Goal: Task Accomplishment & Management: Complete application form

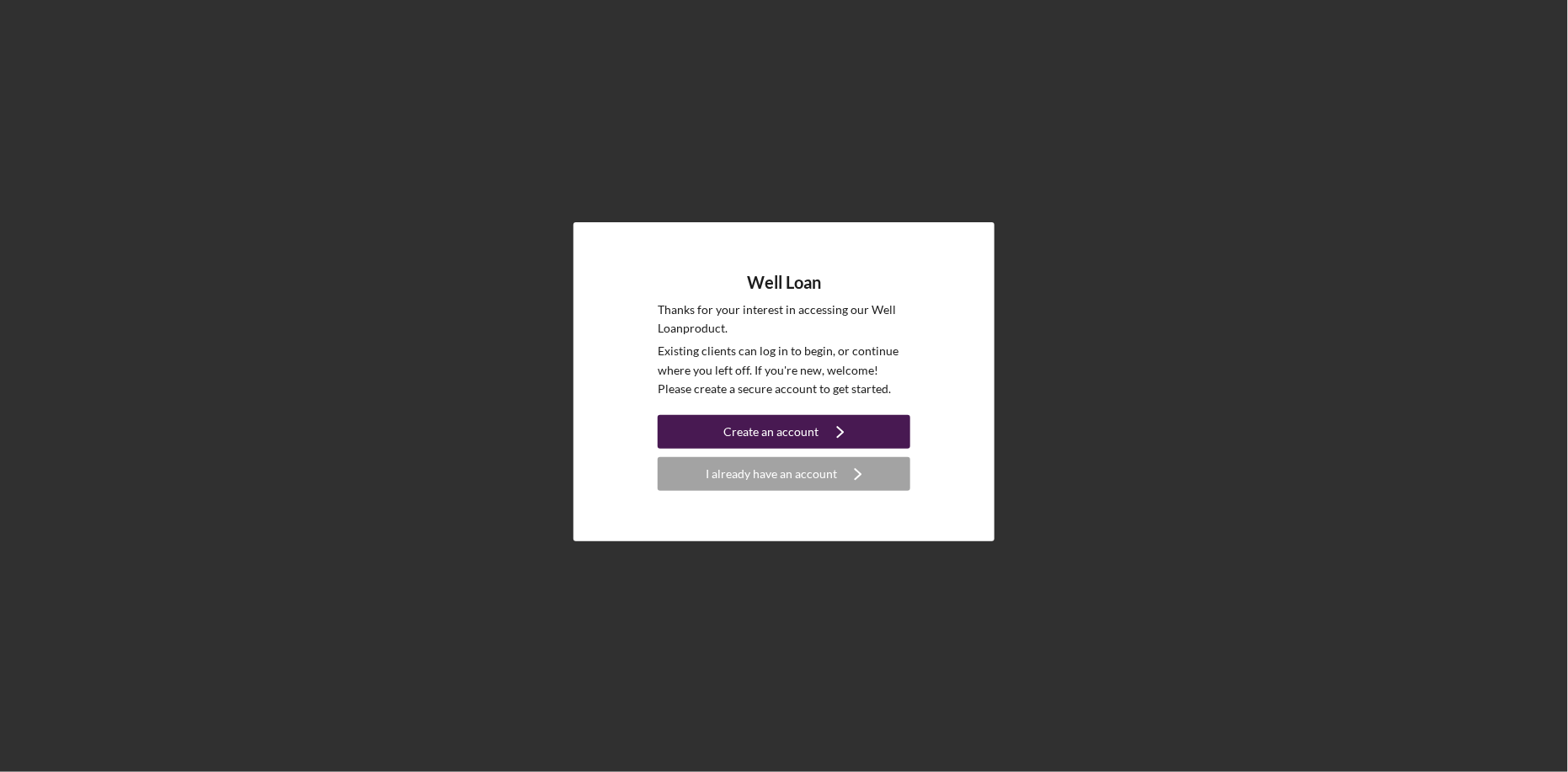
click at [771, 429] on div "Create an account" at bounding box center [771, 431] width 95 height 33
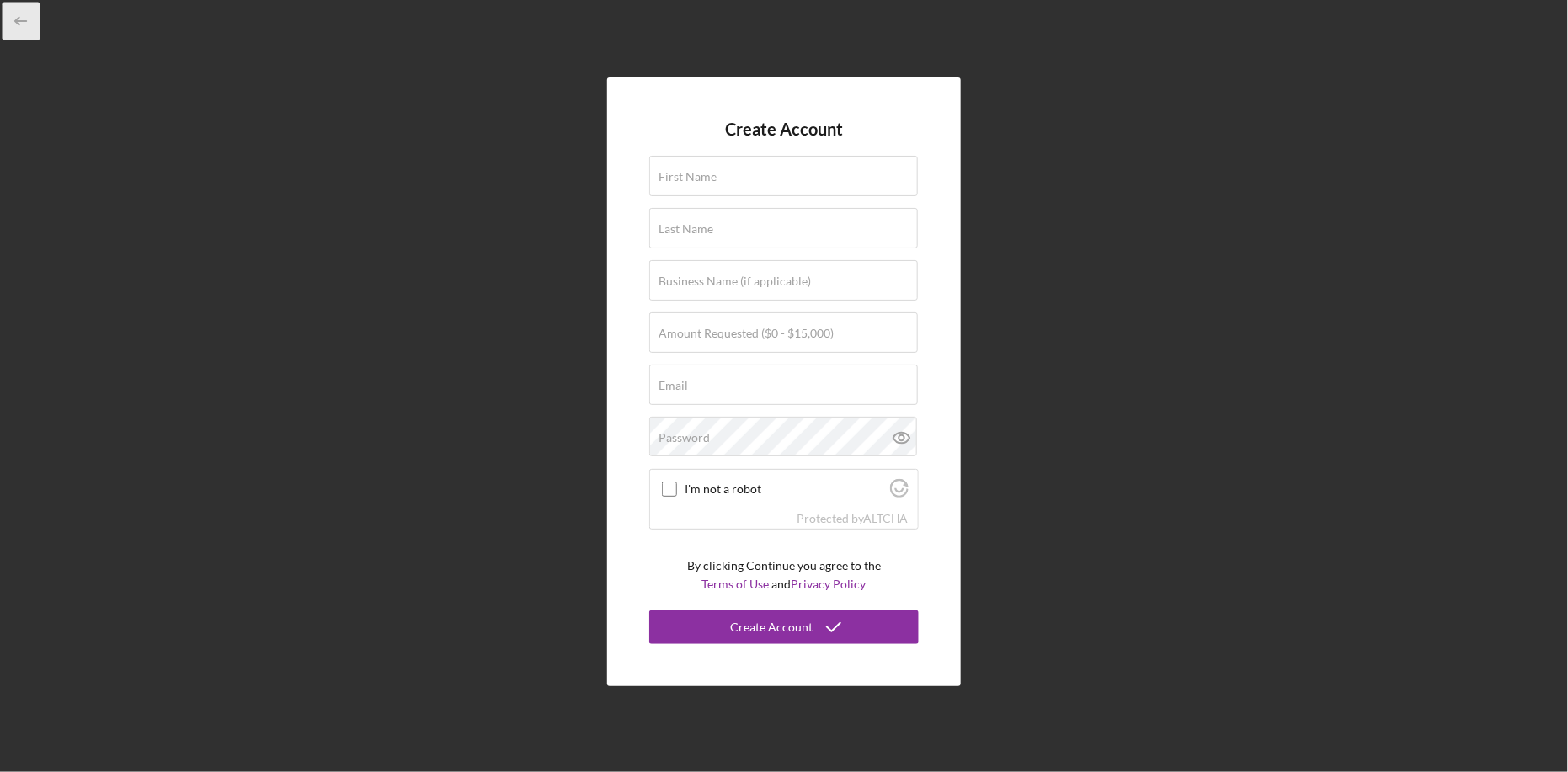
click at [19, 23] on icon "button" at bounding box center [22, 22] width 38 height 38
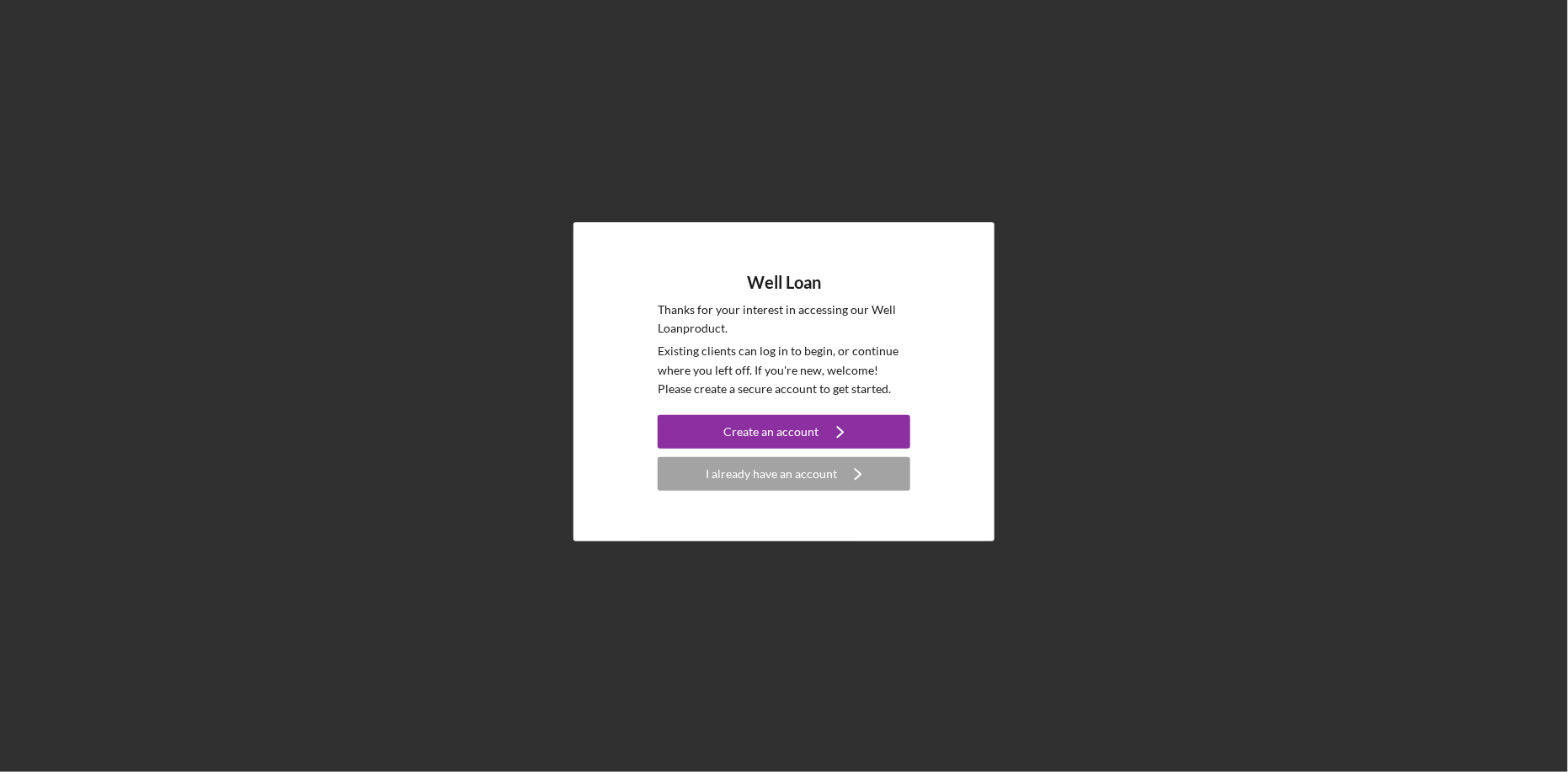
click at [19, 23] on div "Well Loan Thanks for your interest in accessing our Well Loan product. Existing…" at bounding box center [784, 382] width 1551 height 763
